Goal: Information Seeking & Learning: Learn about a topic

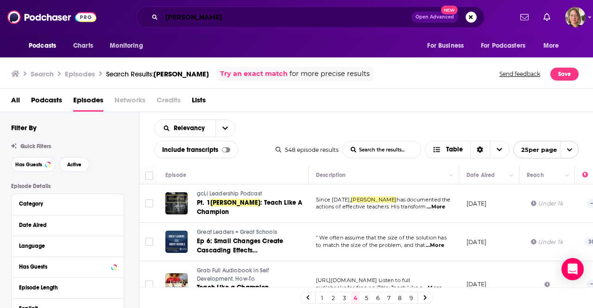
scroll to position [864, 0]
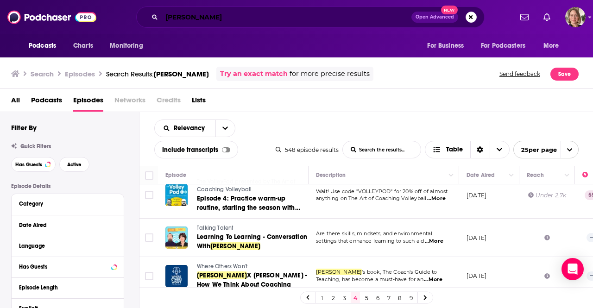
click at [243, 19] on input "[PERSON_NAME]" at bounding box center [287, 17] width 250 height 15
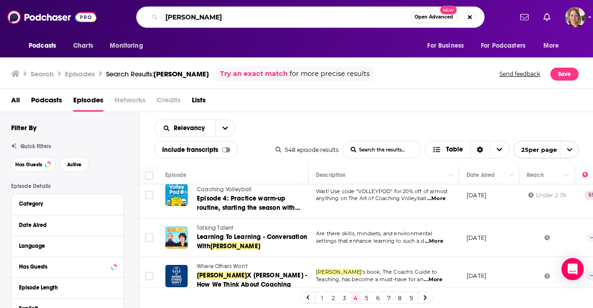
click at [243, 19] on input "[PERSON_NAME]" at bounding box center [286, 17] width 249 height 15
type input "ten percent happier"
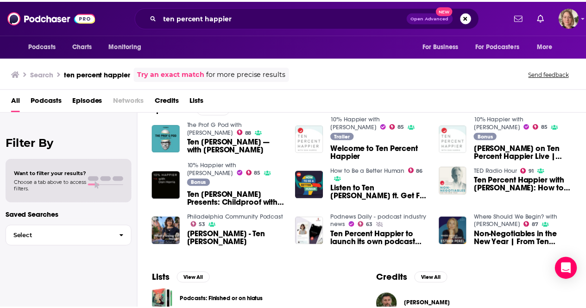
scroll to position [93, 0]
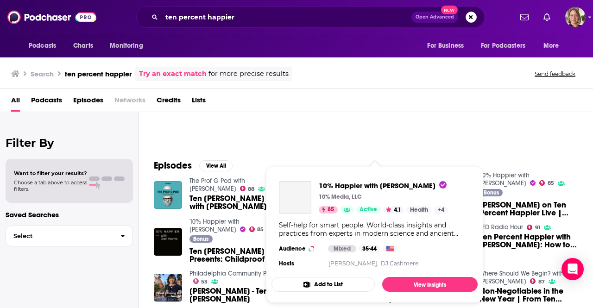
click at [364, 174] on div "10% Happier with [PERSON_NAME] 10% Media, LLC 85 Active 4.1 Health + 4 Self-hel…" at bounding box center [375, 225] width 206 height 103
click at [370, 187] on span "10% Happier with [PERSON_NAME]" at bounding box center [383, 185] width 128 height 9
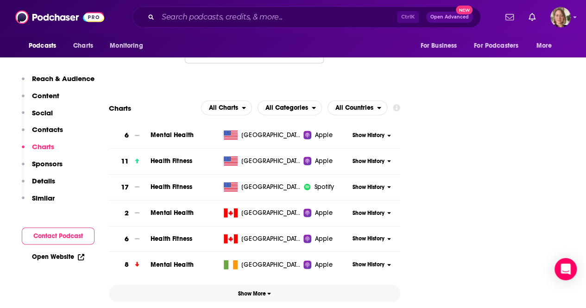
scroll to position [1252, 0]
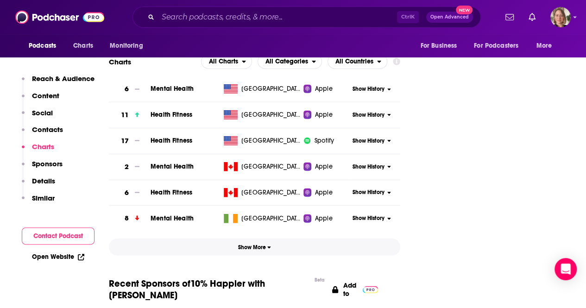
drag, startPoint x: 248, startPoint y: 200, endPoint x: 318, endPoint y: 178, distance: 72.9
click at [248, 239] on button "Show More" at bounding box center [255, 247] width 292 height 17
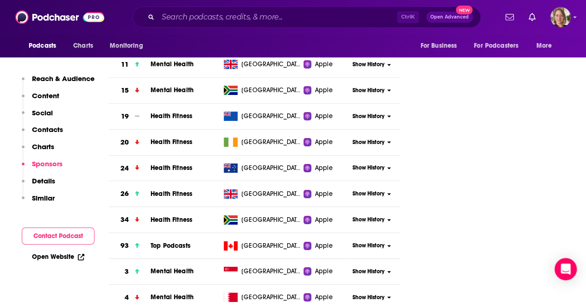
scroll to position [1159, 0]
